Goal: Obtain resource: Obtain resource

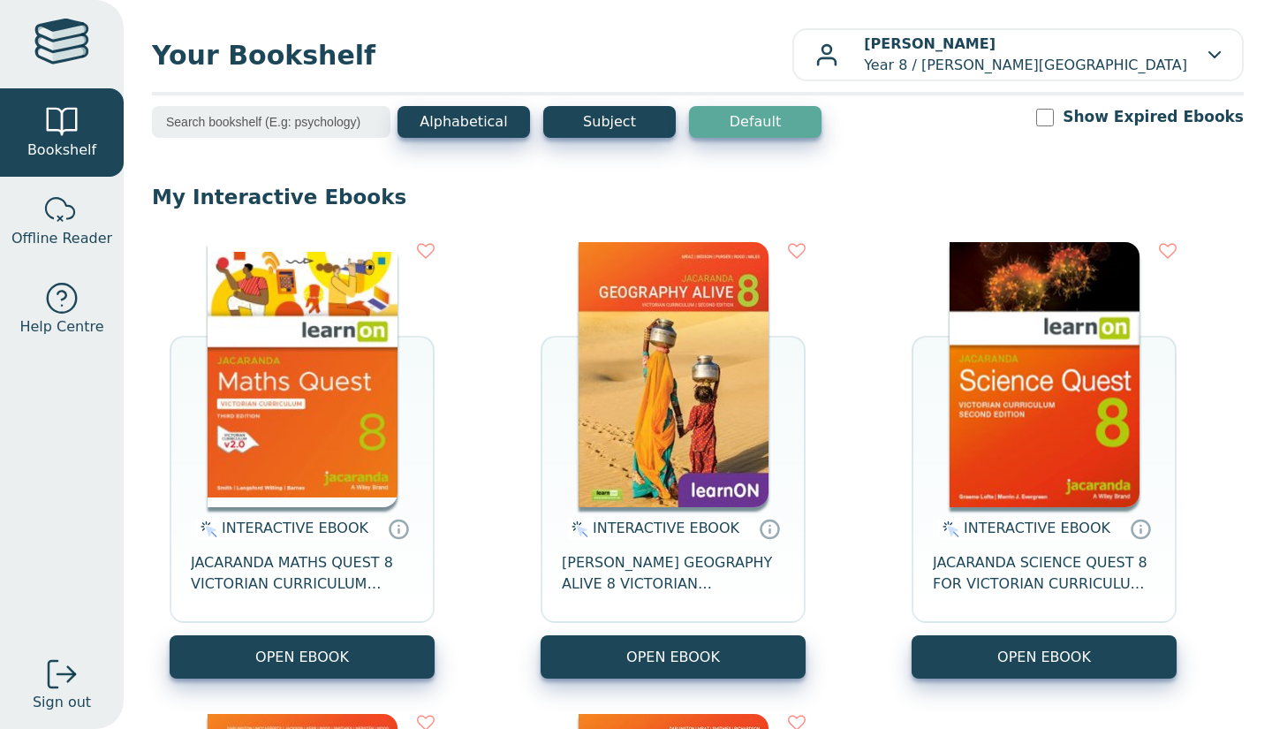
click at [208, 633] on div "INTERACTIVE EBOOK JACARANDA MATHS QUEST 8 VICTORIAN CURRICULUM LEARNON EBOOK 3E" at bounding box center [302, 571] width 265 height 128
click at [221, 661] on button "OPEN EBOOK" at bounding box center [302, 656] width 265 height 43
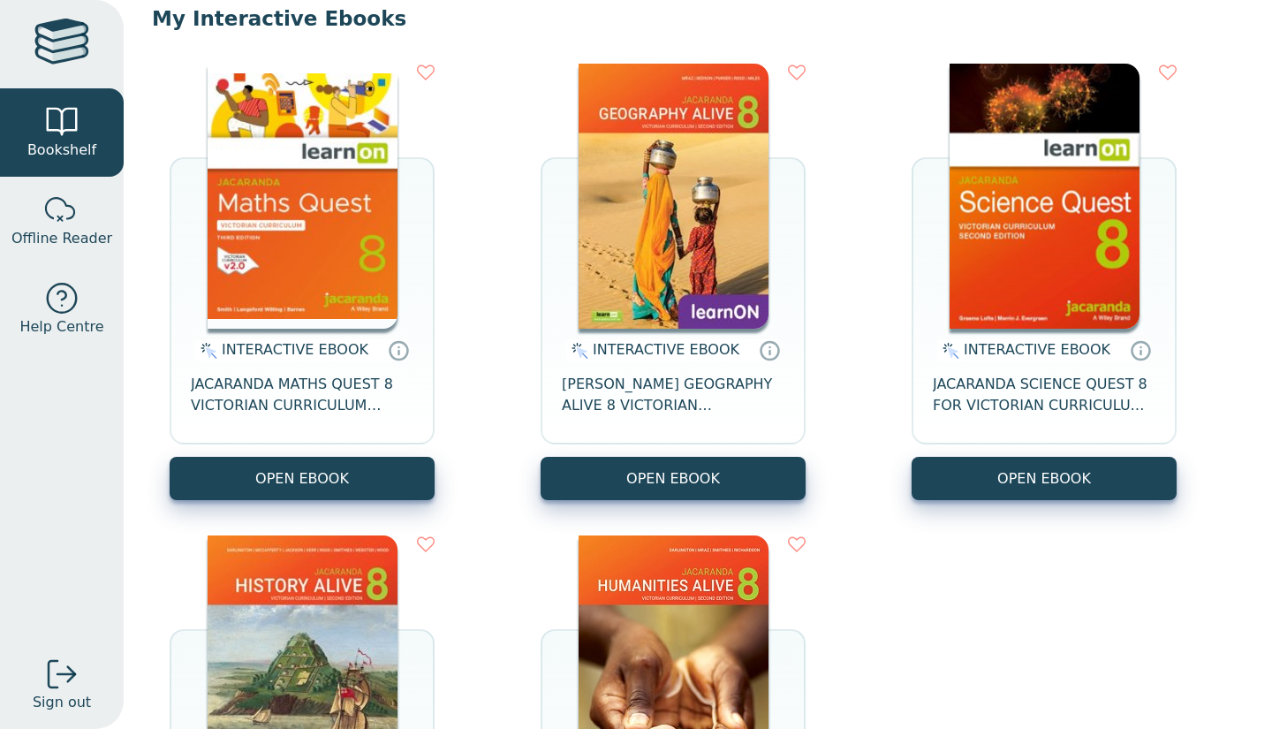
scroll to position [179, 0]
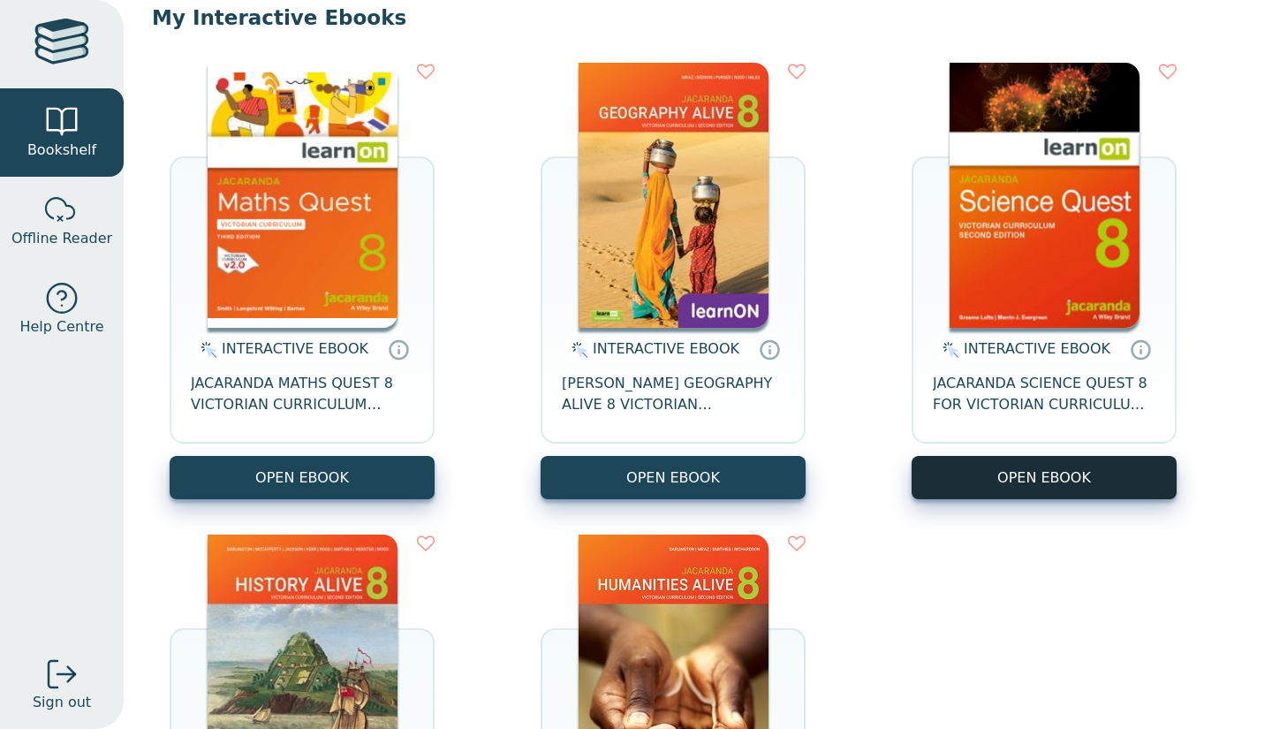
click at [979, 472] on button "OPEN EBOOK" at bounding box center [1043, 477] width 265 height 43
